Goal: Information Seeking & Learning: Check status

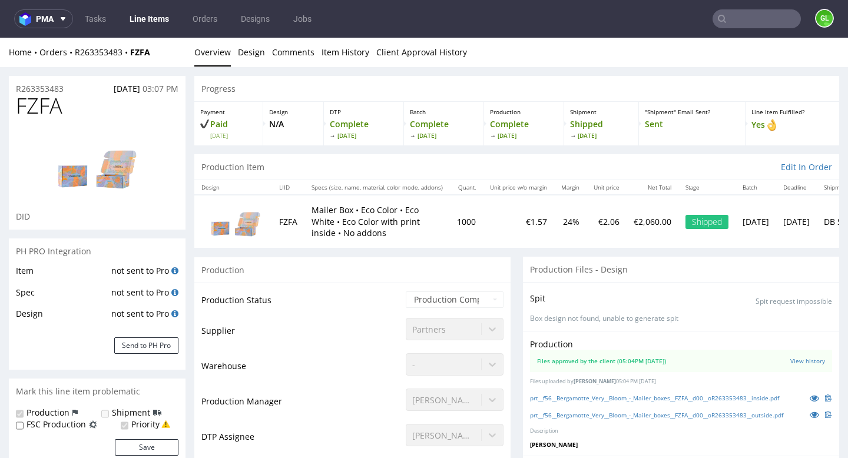
click at [718, 21] on use at bounding box center [722, 19] width 8 height 8
click at [734, 21] on input "text" at bounding box center [757, 18] width 88 height 19
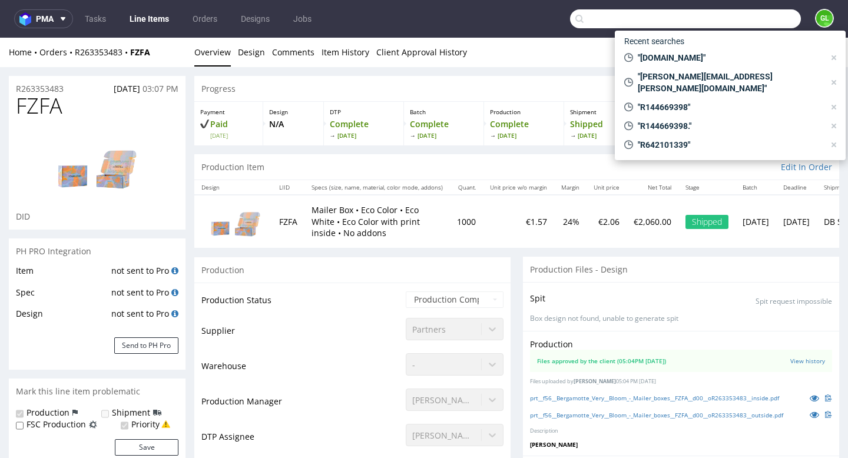
paste input "cinebox.pvvvvv@gmail.com"
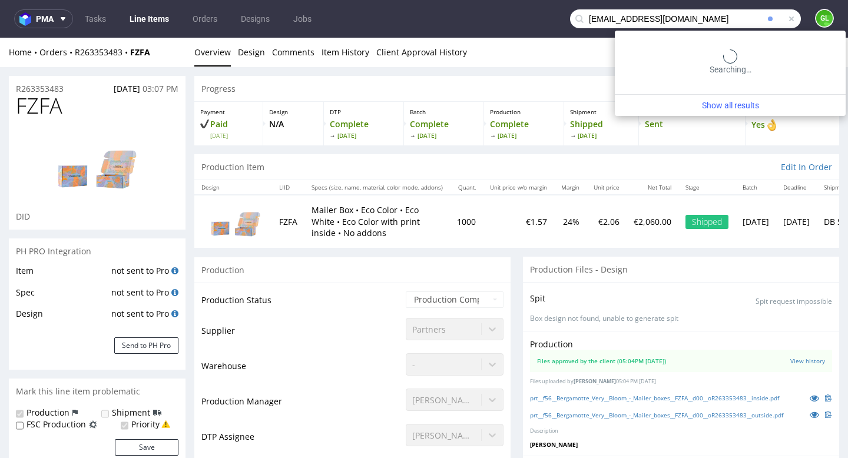
type input "cinebox.pvvvvv@gmail.com"
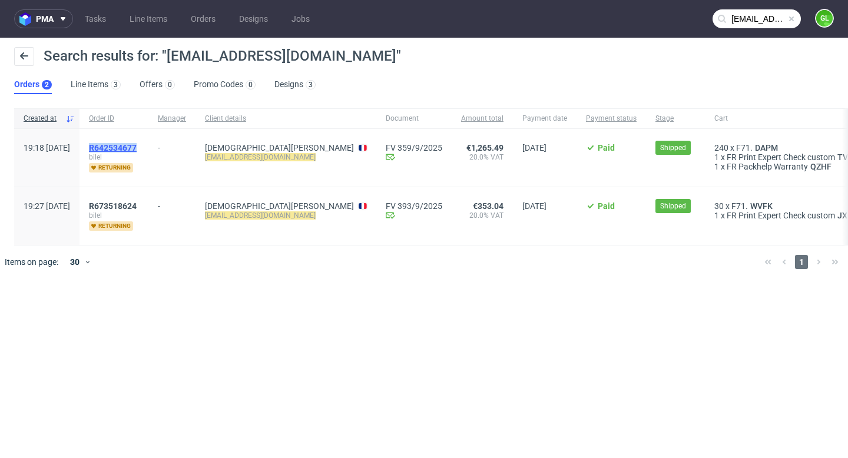
drag, startPoint x: 177, startPoint y: 149, endPoint x: 124, endPoint y: 151, distance: 53.0
click at [124, 151] on div "R642534677 bilel returning" at bounding box center [114, 158] width 69 height 58
copy span "R642534677"
click at [794, 20] on span at bounding box center [791, 18] width 9 height 9
click at [761, 20] on input "text" at bounding box center [757, 18] width 88 height 19
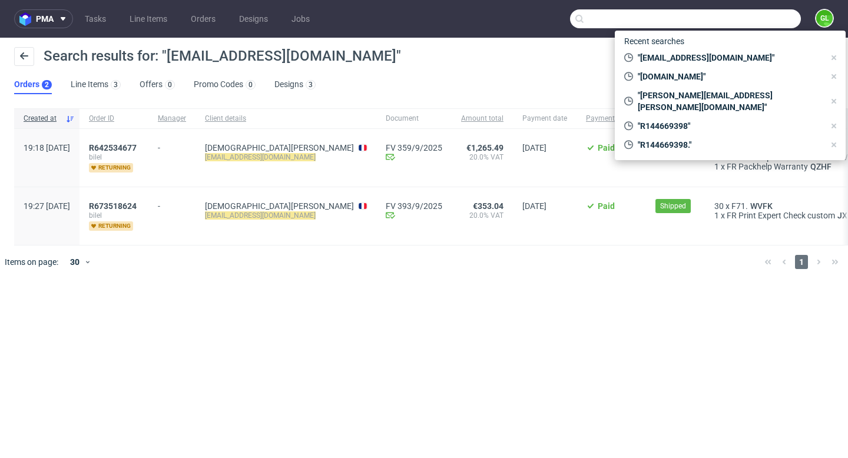
paste input "R066062314"
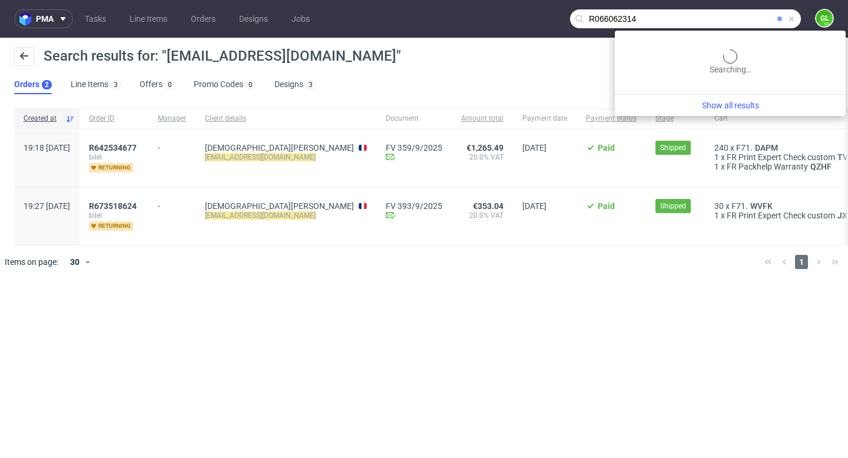
type input "R066062314"
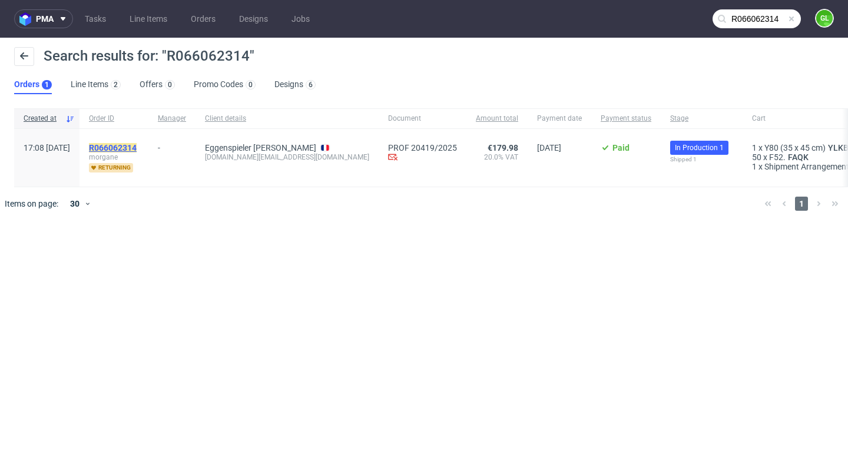
click at [137, 151] on mark "R066062314" at bounding box center [113, 147] width 48 height 9
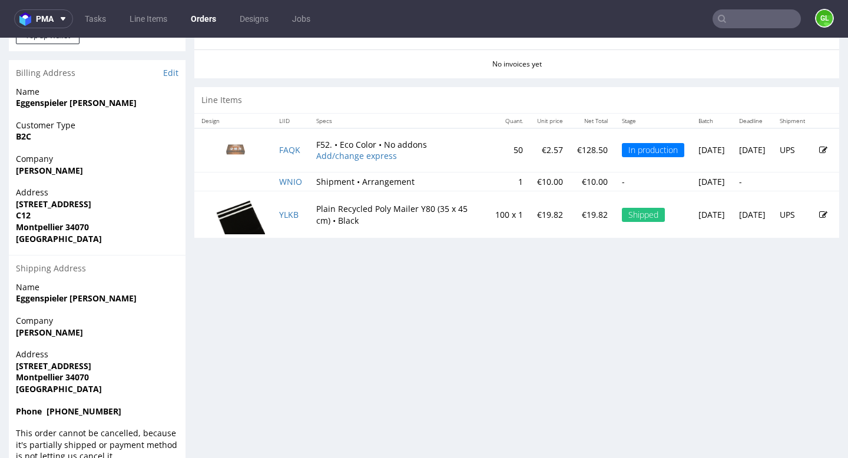
scroll to position [593, 0]
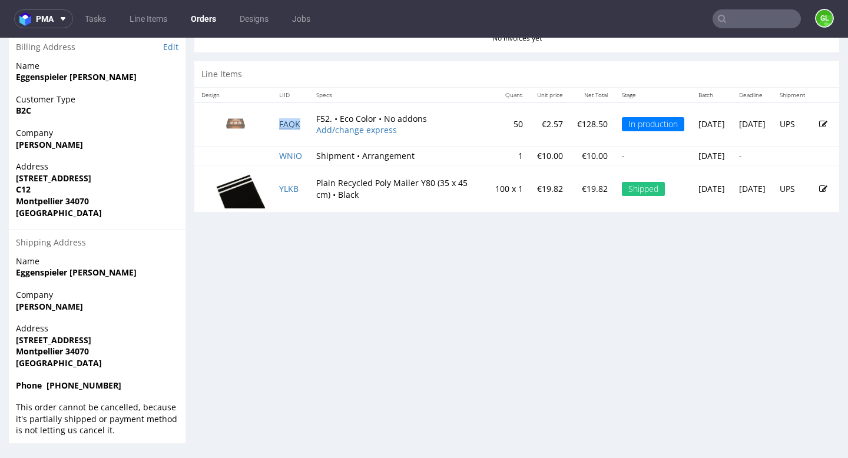
click at [293, 124] on link "FAQK" at bounding box center [289, 123] width 21 height 11
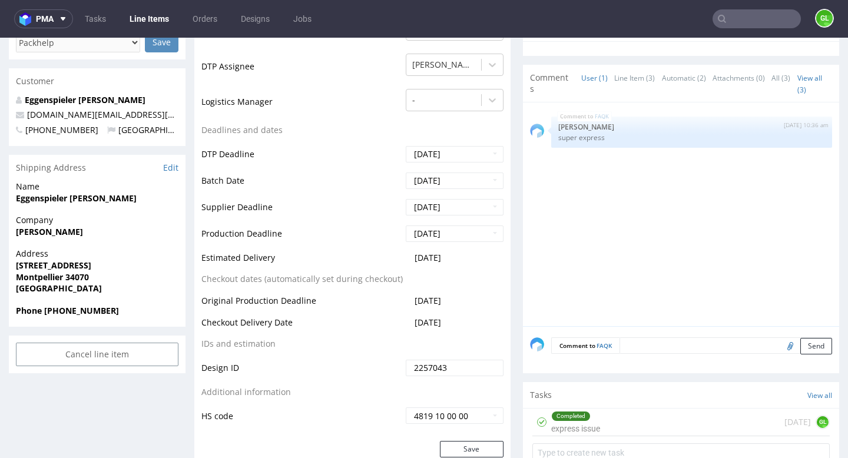
scroll to position [368, 0]
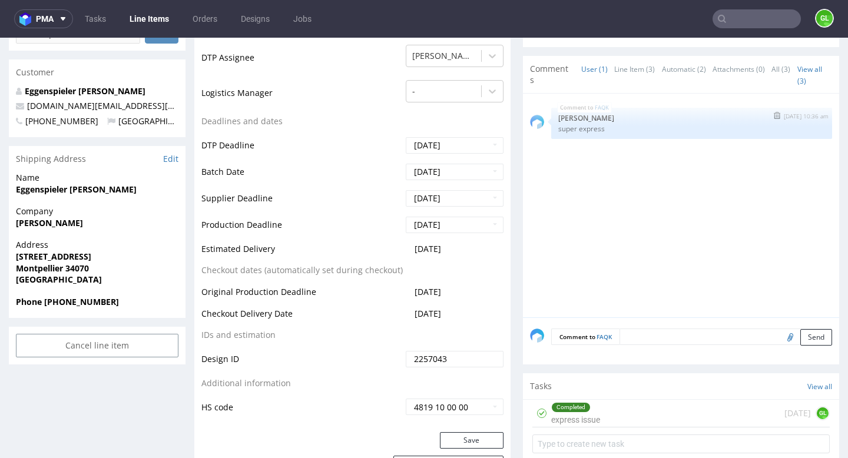
click at [623, 120] on p "Ewa Prus" at bounding box center [691, 118] width 267 height 9
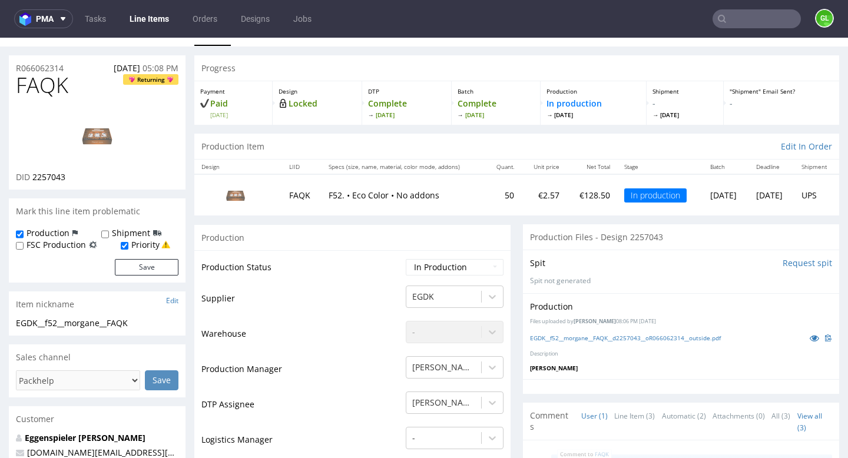
scroll to position [0, 0]
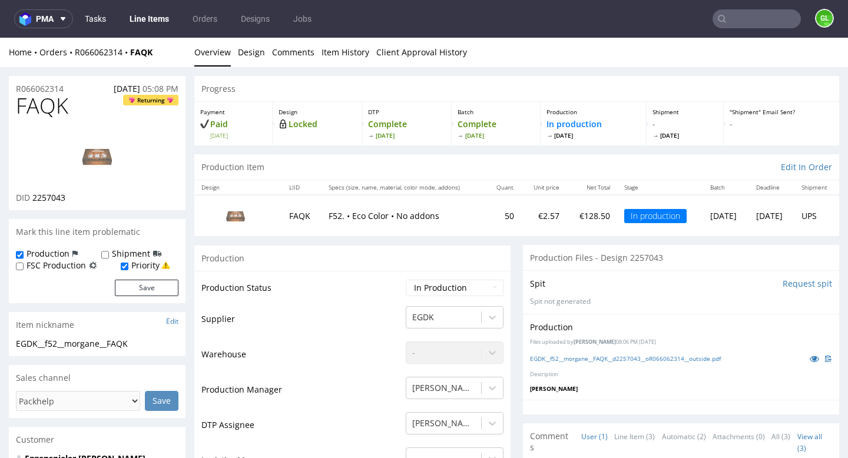
click at [106, 15] on link "Tasks" at bounding box center [95, 18] width 35 height 19
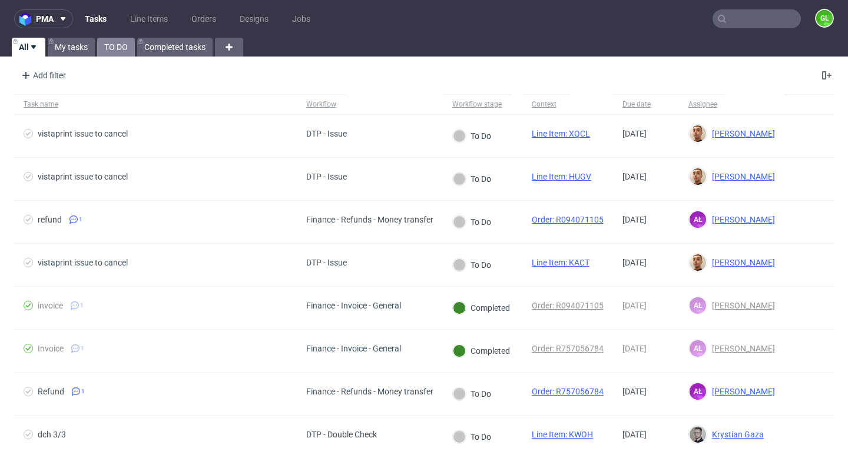
click at [115, 51] on link "TO DO" at bounding box center [116, 47] width 38 height 19
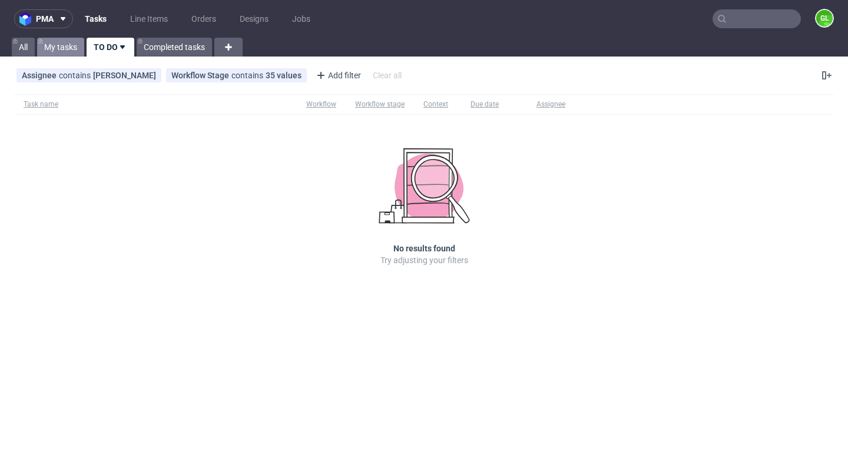
click at [70, 45] on link "My tasks" at bounding box center [60, 47] width 47 height 19
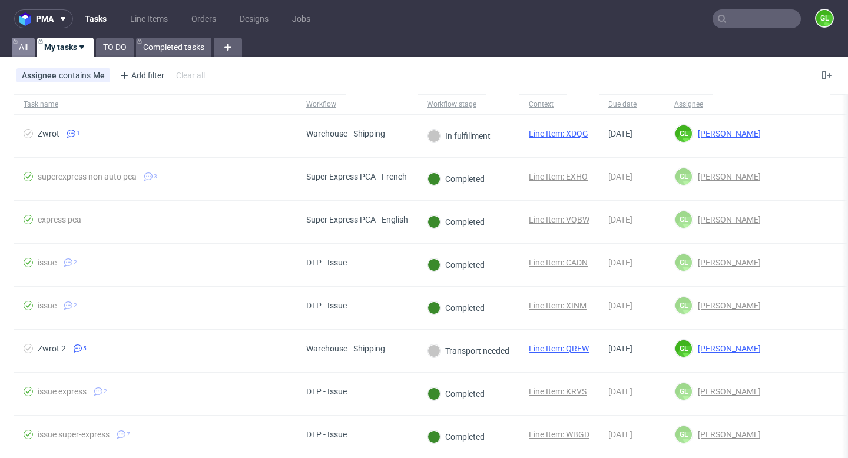
click at [32, 48] on link "All" at bounding box center [23, 47] width 23 height 19
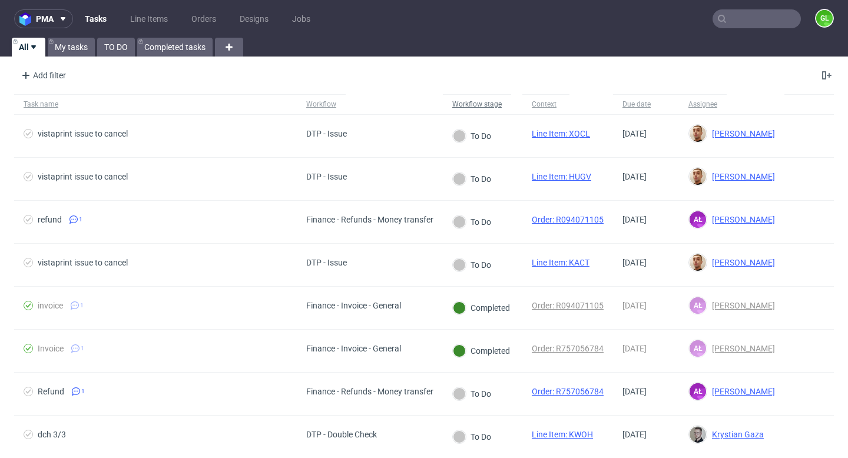
click at [487, 104] on div "Workflow stage" at bounding box center [476, 104] width 49 height 9
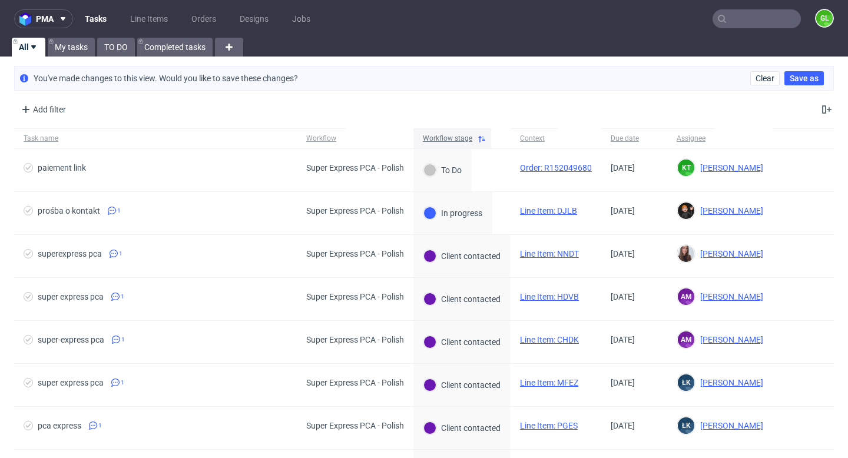
click at [453, 140] on div "Workflow stage" at bounding box center [447, 138] width 49 height 9
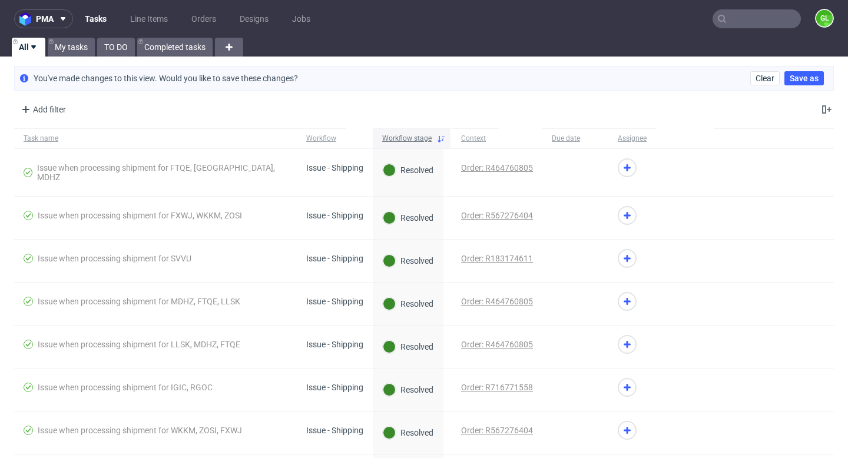
click at [402, 138] on div "Workflow stage" at bounding box center [406, 138] width 49 height 9
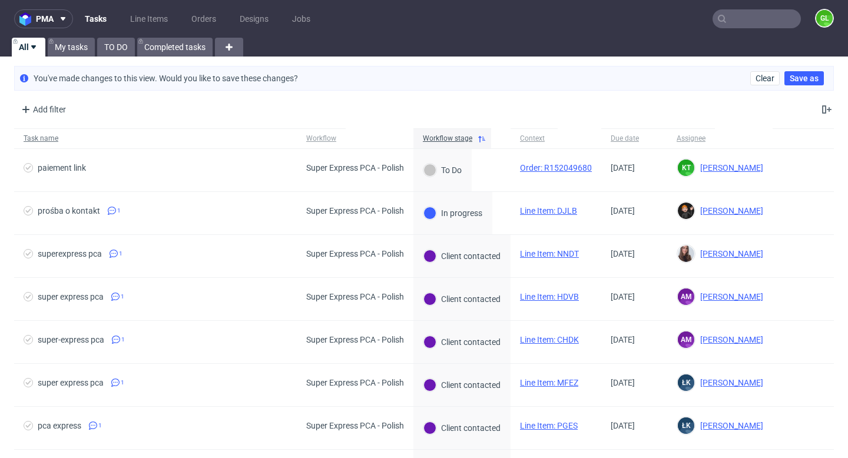
click at [211, 147] on div "Task name" at bounding box center [155, 138] width 283 height 20
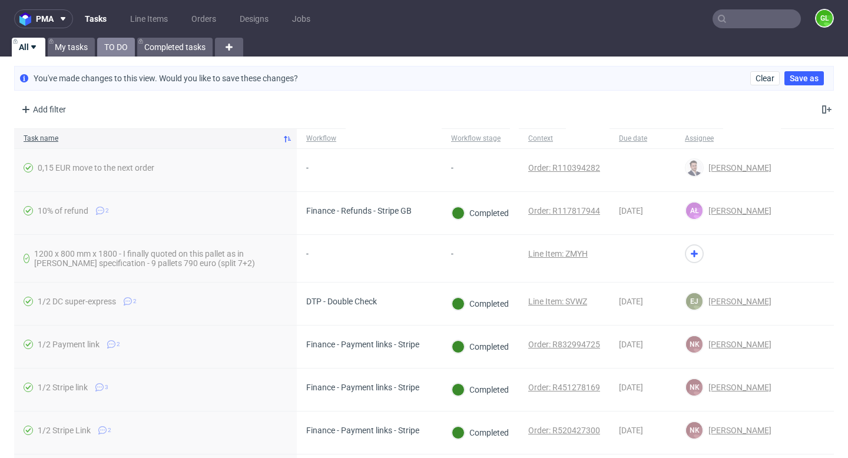
click at [124, 45] on link "TO DO" at bounding box center [116, 47] width 38 height 19
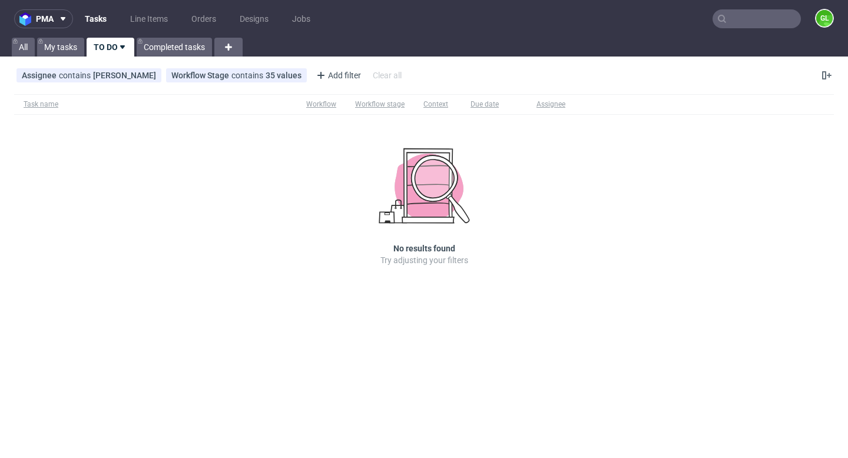
click at [779, 21] on input "text" at bounding box center [757, 18] width 88 height 19
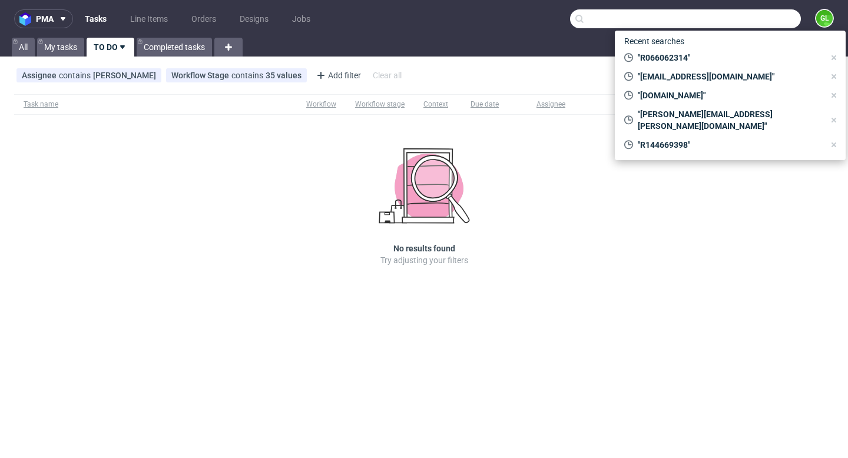
paste input "s.thibault@asmodee.com"
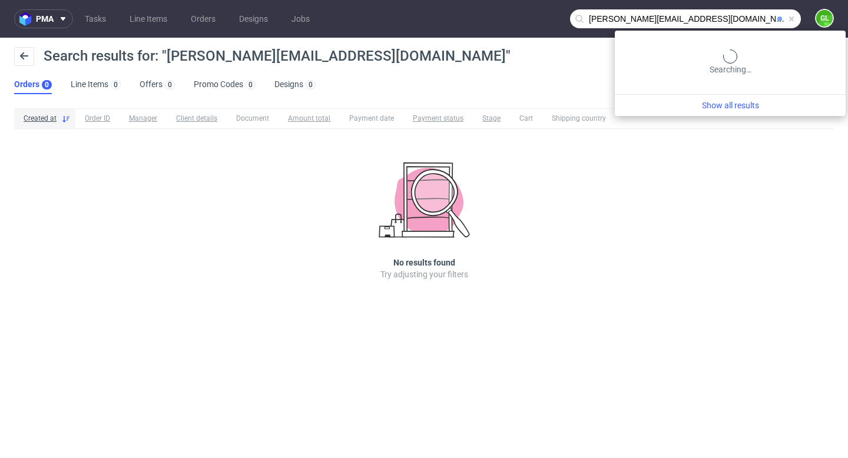
drag, startPoint x: 765, startPoint y: 18, endPoint x: 715, endPoint y: 19, distance: 50.1
click at [715, 19] on input "s.thibault@asmodee.com" at bounding box center [685, 18] width 231 height 19
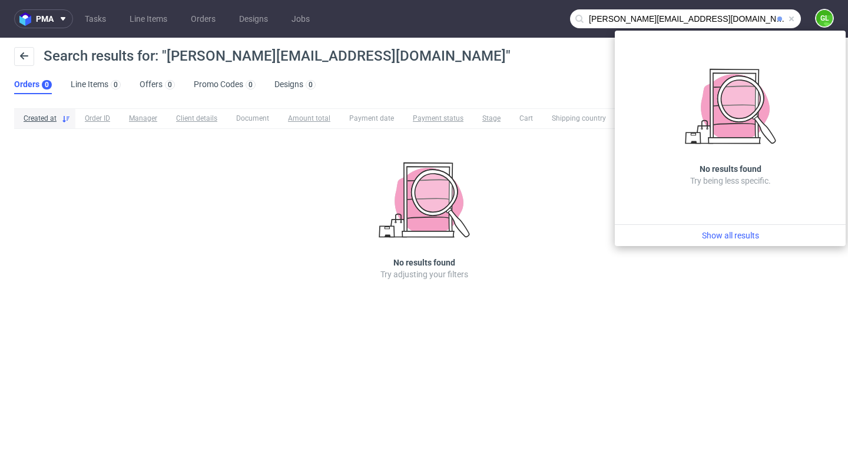
drag, startPoint x: 622, startPoint y: 18, endPoint x: 578, endPoint y: 24, distance: 44.0
click at [578, 24] on input "s.thibault@asmodee.com" at bounding box center [685, 18] width 231 height 19
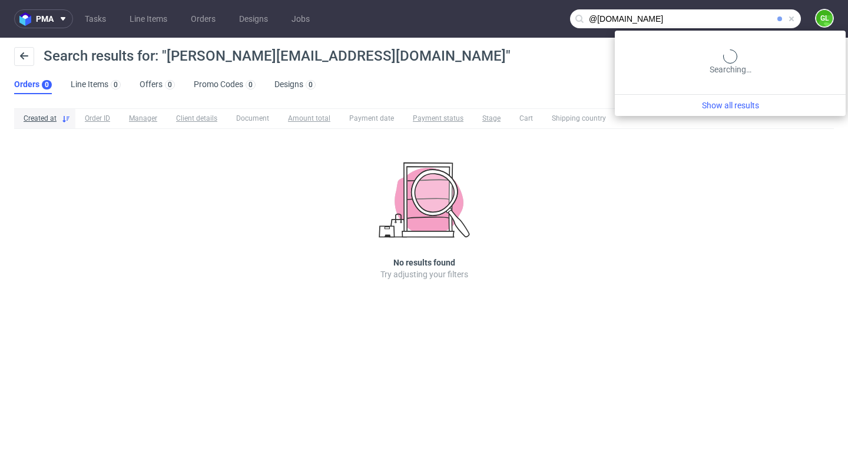
type input "@asmodee.com"
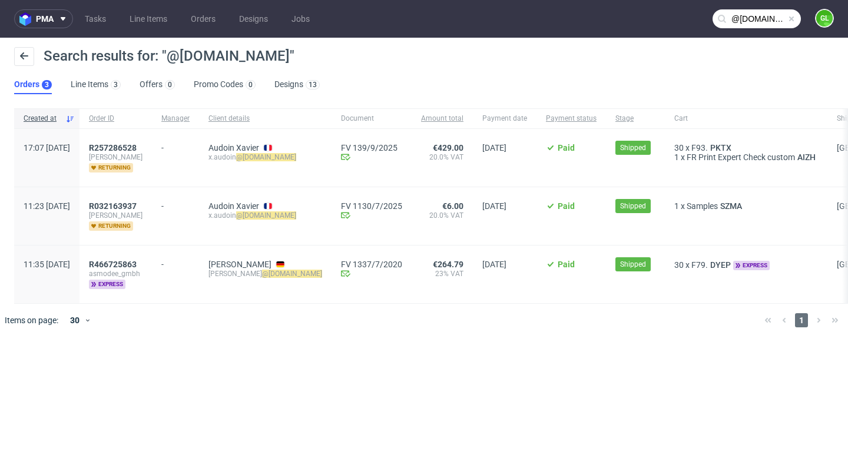
click at [792, 19] on span at bounding box center [791, 18] width 9 height 9
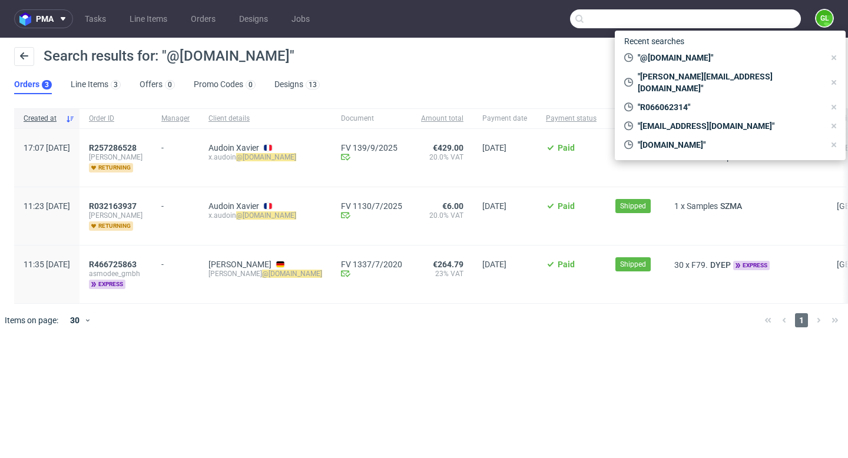
click at [789, 19] on input "text" at bounding box center [685, 18] width 231 height 19
paste input "cinebox.pvvvvv@gmail.com"
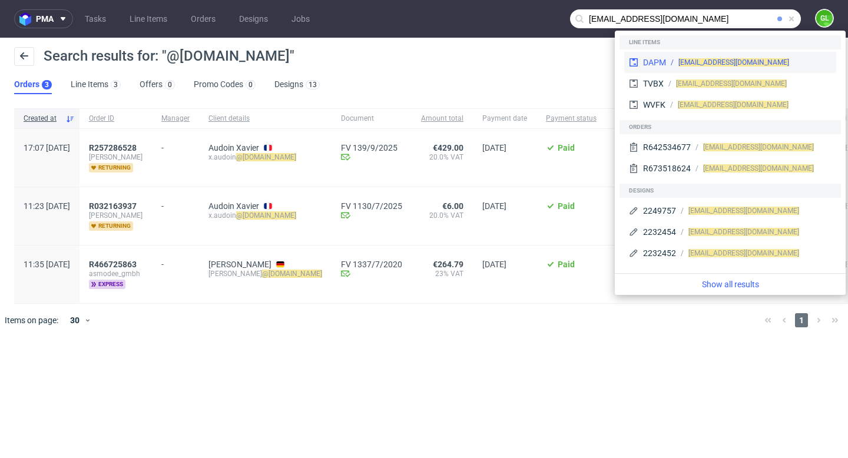
type input "cinebox.pvvvvv@gmail.com"
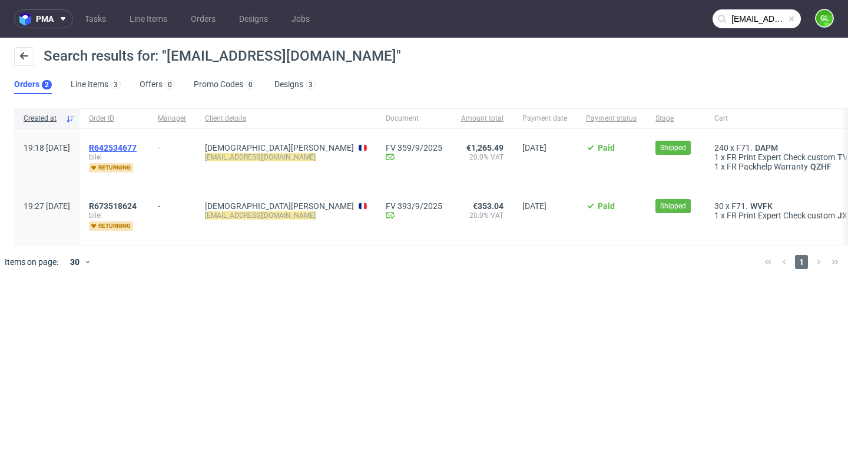
click at [137, 146] on span "R642534677" at bounding box center [113, 147] width 48 height 9
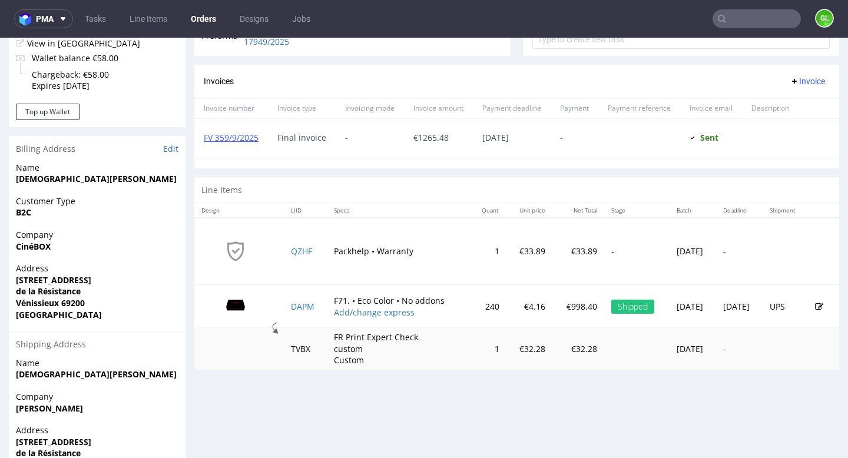
scroll to position [493, 0]
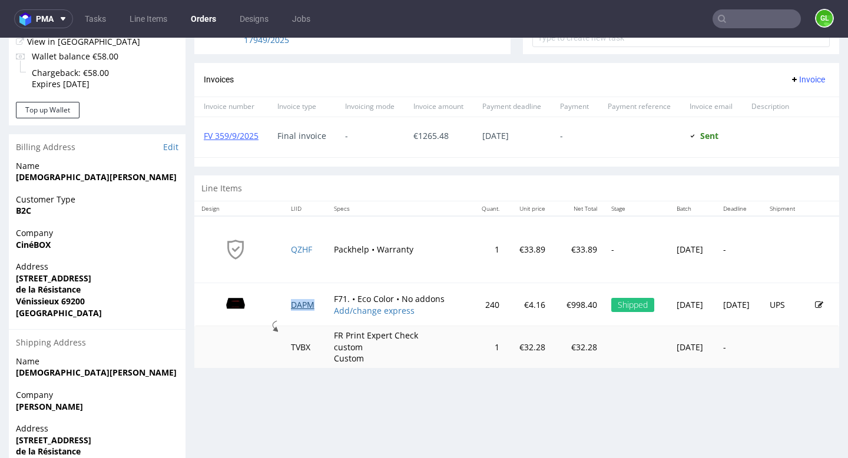
click at [299, 310] on link "DAPM" at bounding box center [303, 304] width 24 height 11
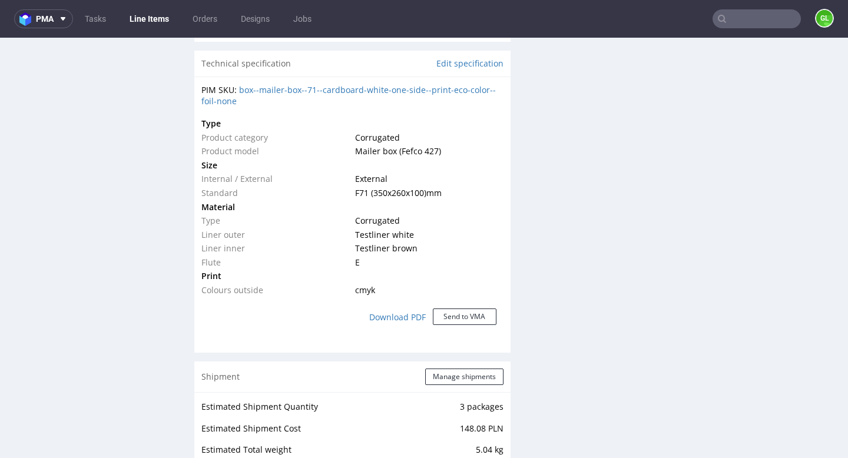
scroll to position [855, 0]
click at [465, 91] on link "box--mailer-box--71--cardboard-white-one-side--print-eco-color--foil-none" at bounding box center [348, 96] width 295 height 23
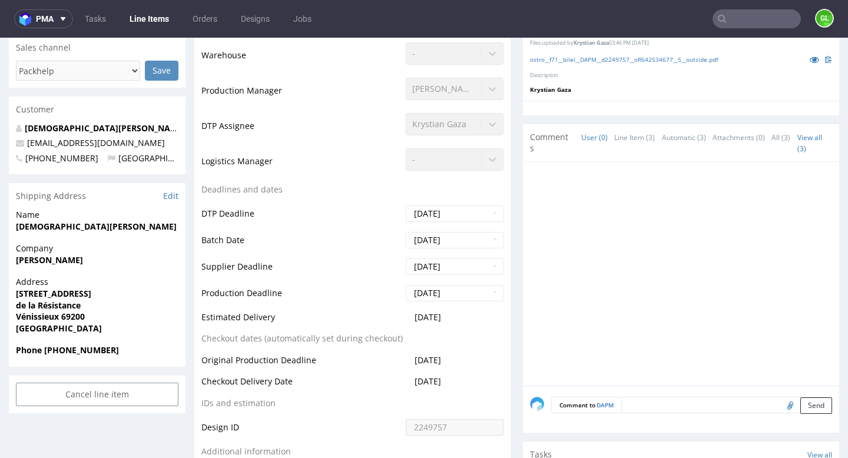
scroll to position [577, 0]
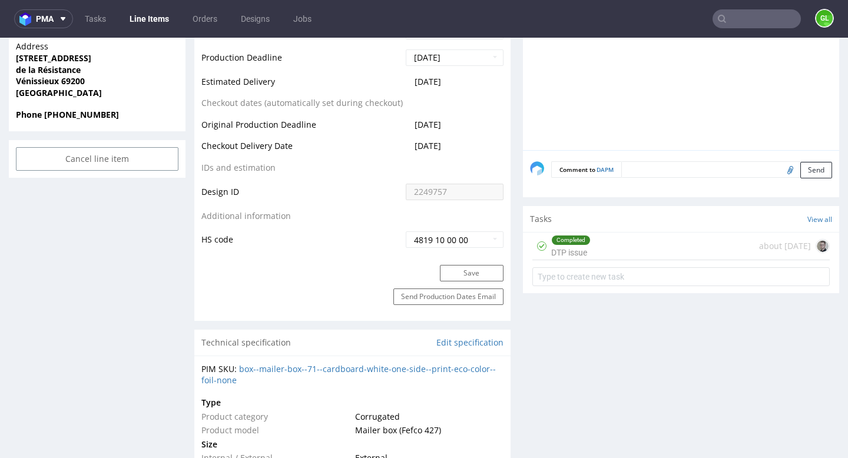
click at [626, 253] on div "Completed DTP issue about 1 month ago" at bounding box center [681, 247] width 297 height 28
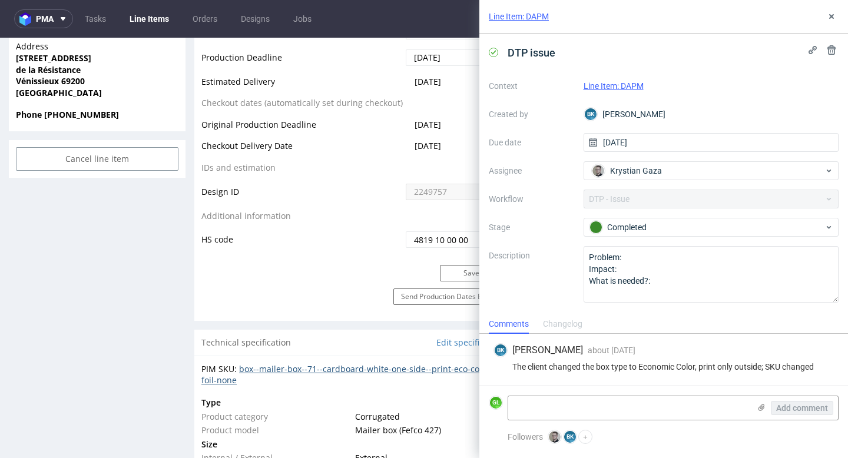
click at [433, 371] on link "box--mailer-box--71--cardboard-white-one-side--print-eco-color--foil-none" at bounding box center [348, 374] width 295 height 23
click at [357, 308] on div "Send Production Dates Email" at bounding box center [352, 305] width 316 height 32
click at [834, 18] on icon at bounding box center [831, 16] width 9 height 9
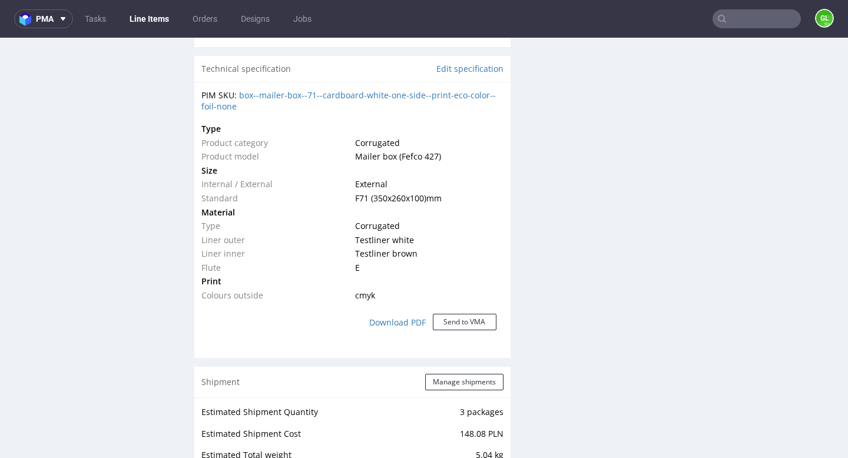
scroll to position [841, 0]
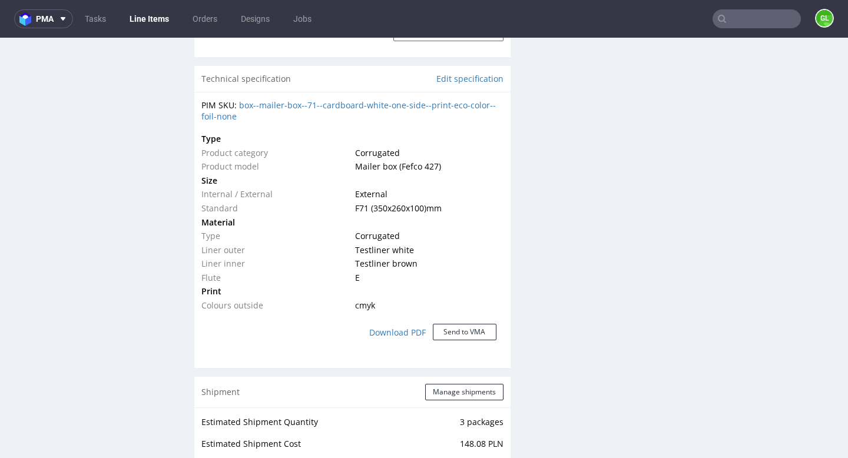
click at [742, 18] on input "text" at bounding box center [757, 18] width 88 height 19
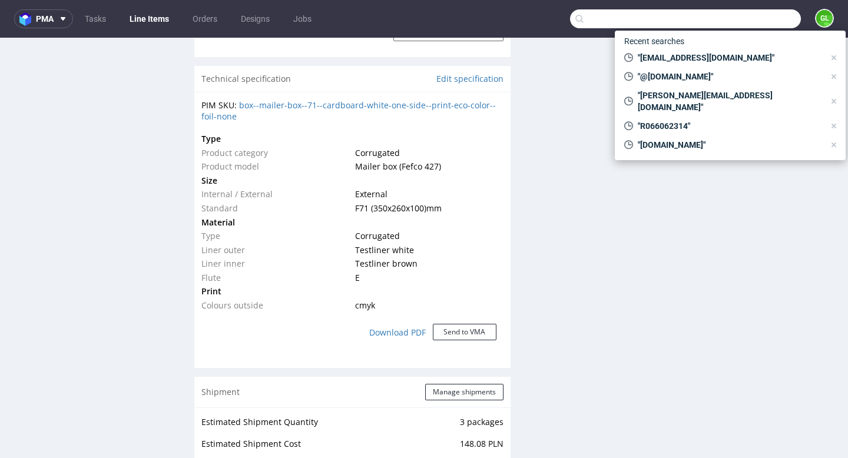
paste input "R066062314"
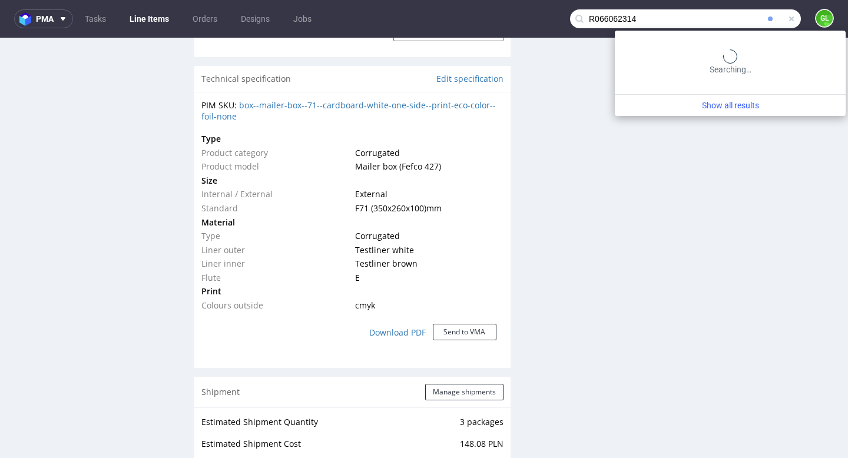
type input "R066062314"
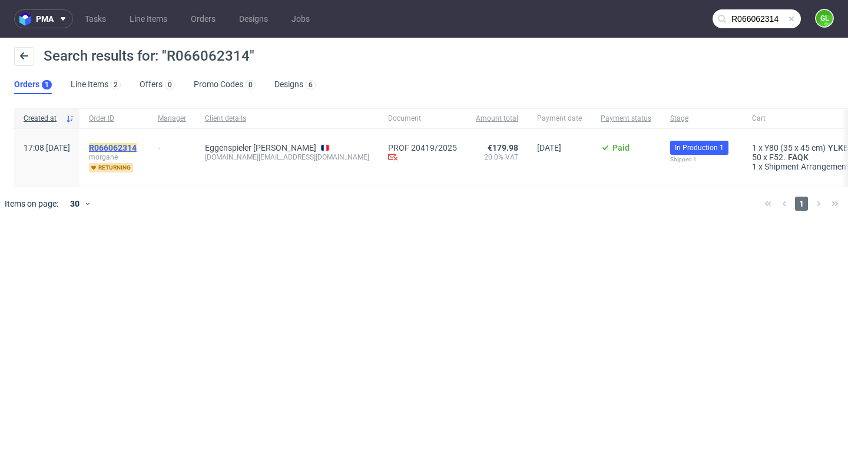
click at [135, 146] on mark "R066062314" at bounding box center [113, 147] width 48 height 9
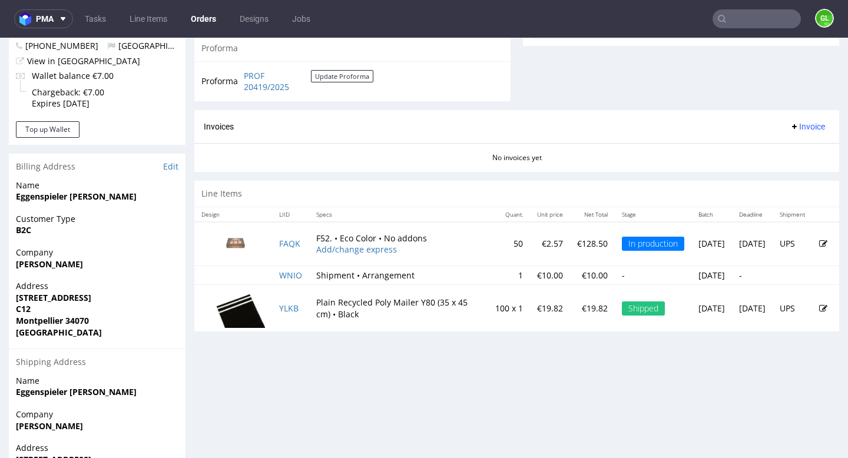
scroll to position [475, 0]
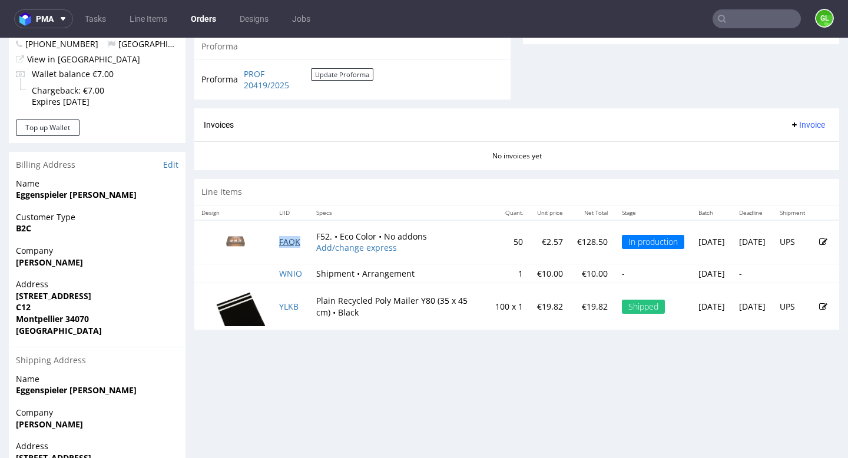
click at [287, 241] on link "FAQK" at bounding box center [289, 241] width 21 height 11
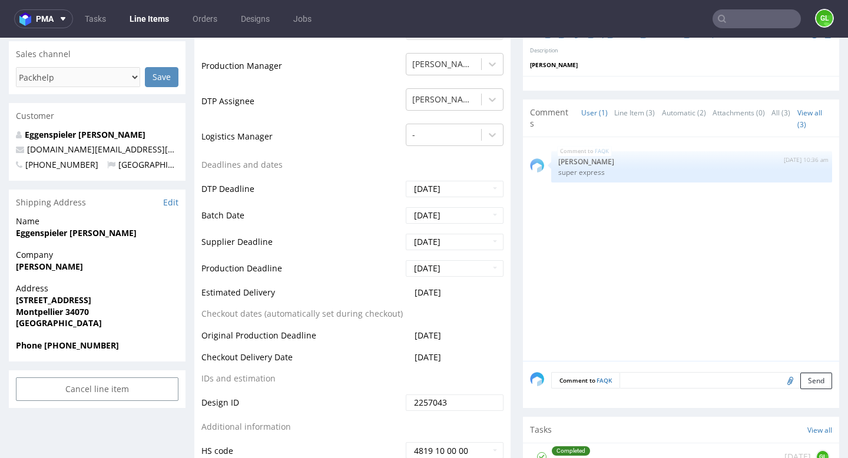
scroll to position [313, 0]
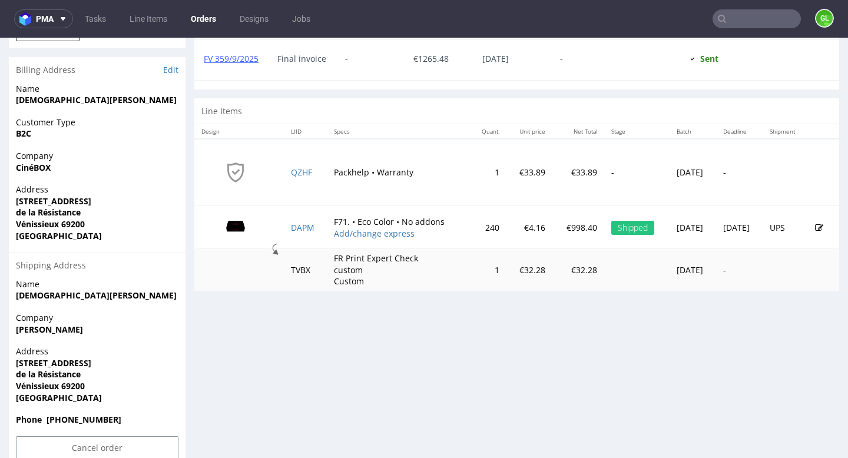
scroll to position [569, 0]
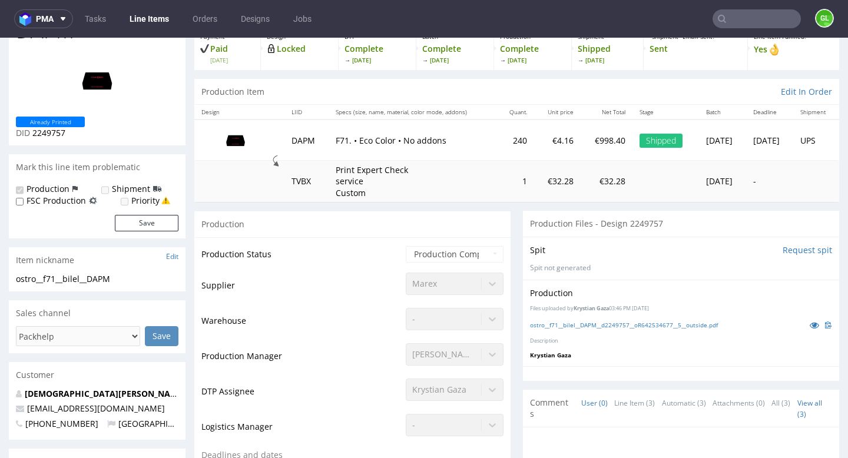
scroll to position [77, 0]
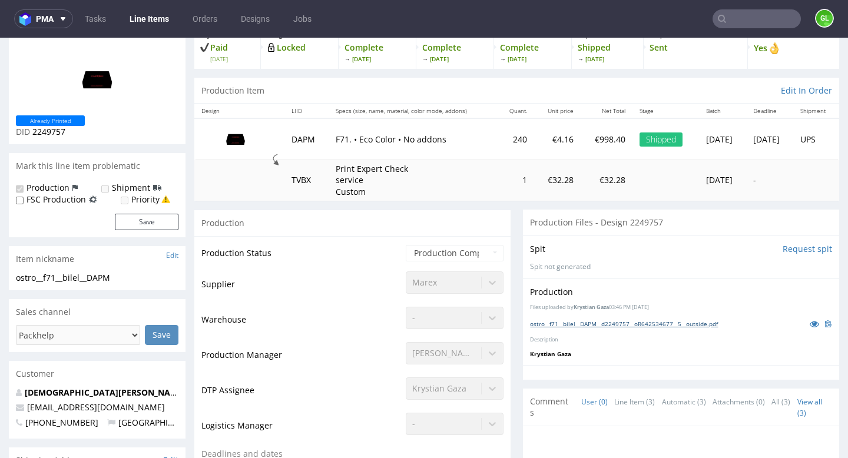
click at [572, 326] on link "ostro__f71__bilel__DAPM__d2249757__oR642534677__5__outside.pdf" at bounding box center [624, 324] width 188 height 8
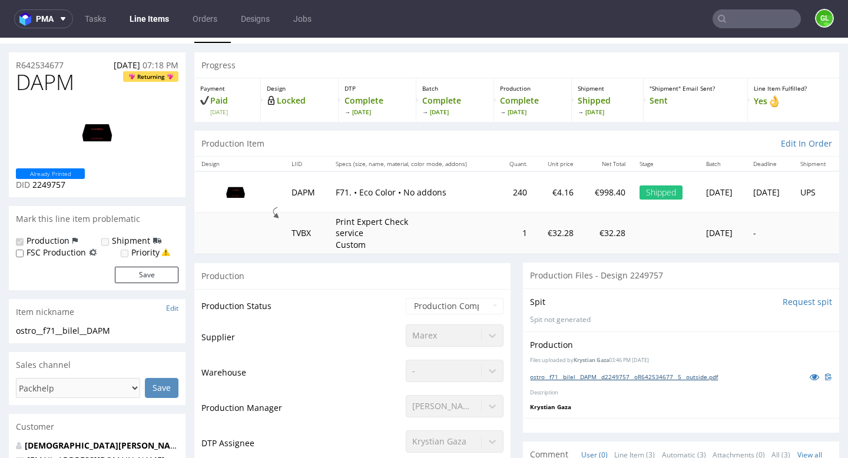
scroll to position [0, 0]
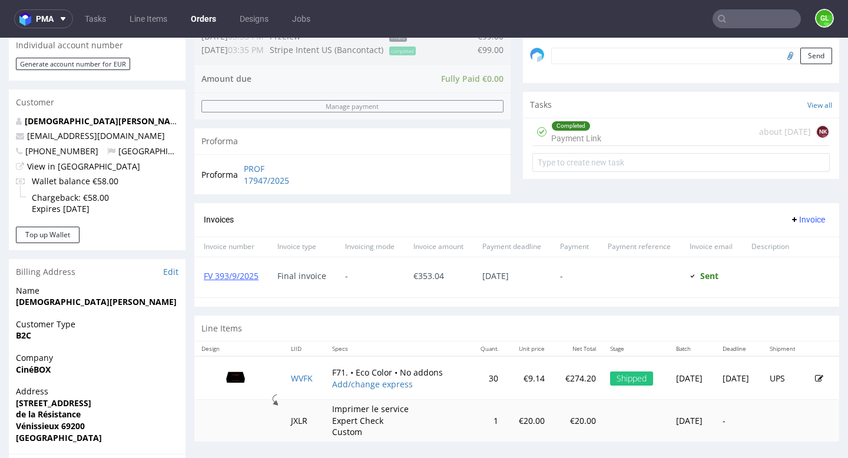
scroll to position [594, 0]
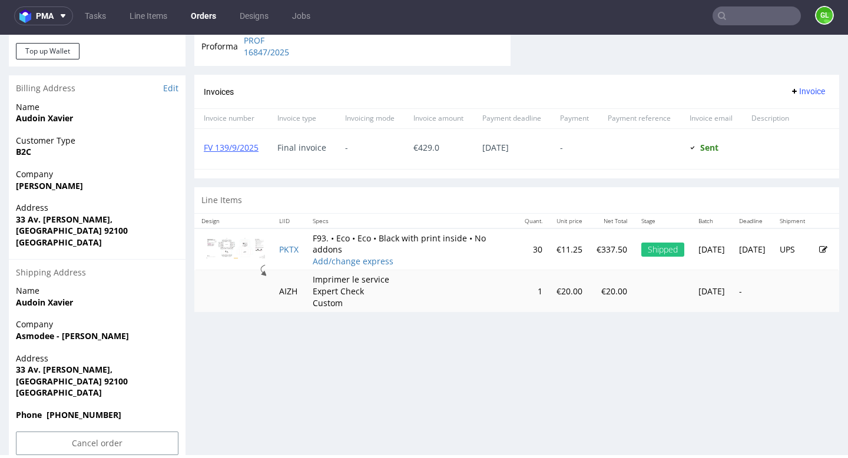
scroll to position [571, 0]
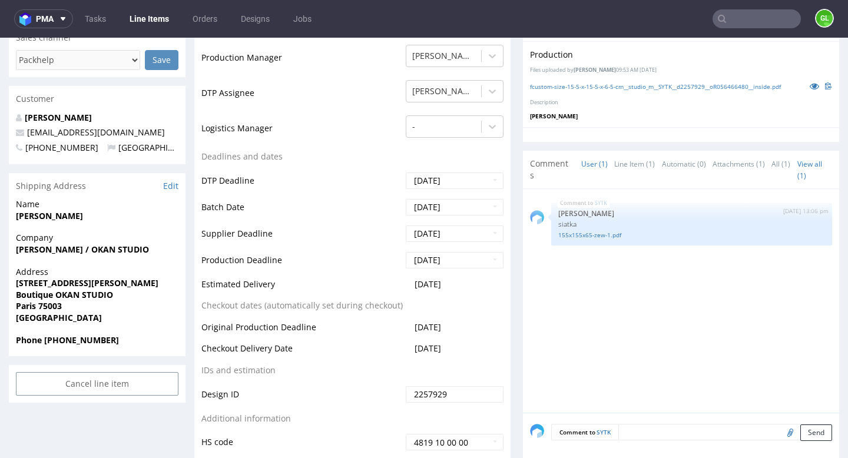
scroll to position [414, 0]
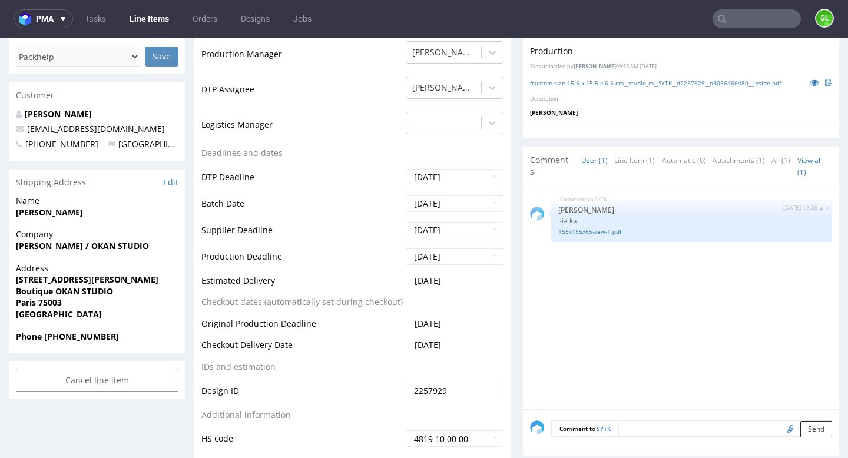
click at [451, 287] on td "[DATE]" at bounding box center [453, 285] width 101 height 22
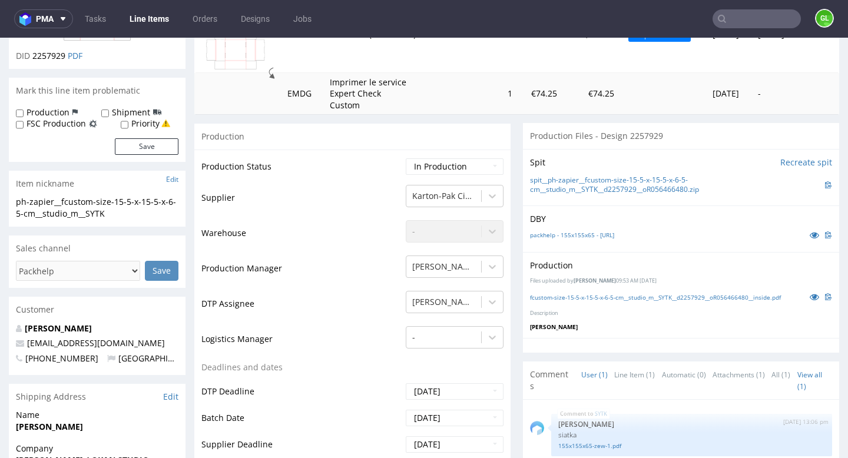
scroll to position [198, 0]
